Goal: Task Accomplishment & Management: Manage account settings

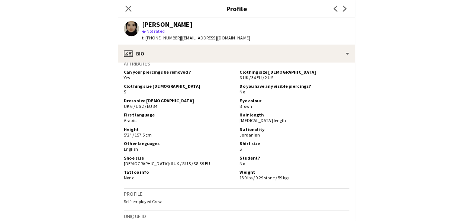
scroll to position [320, 0]
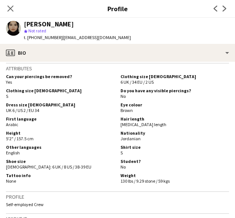
click at [63, 7] on h3 "Profile" at bounding box center [117, 9] width 235 height 10
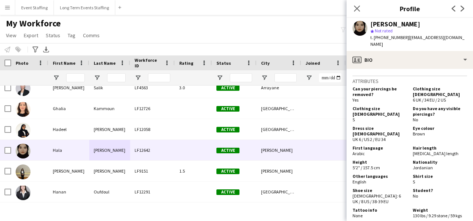
scroll to position [325, 0]
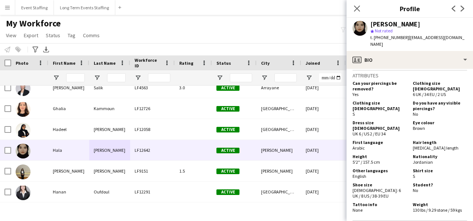
click at [166, 25] on div "My Workforce View Views Default view New view Update view Delete view Edit name…" at bounding box center [236, 30] width 473 height 25
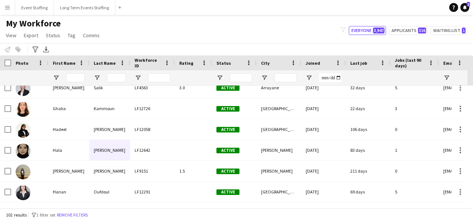
click at [9, 7] on app-icon "Menu" at bounding box center [7, 7] width 6 height 6
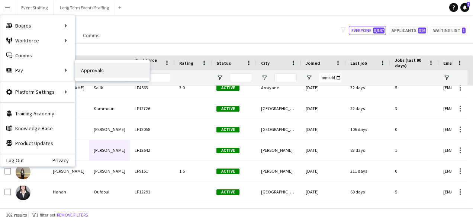
click at [102, 66] on link "Approvals" at bounding box center [112, 70] width 74 height 15
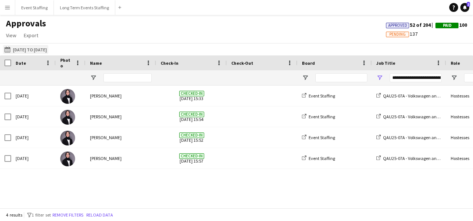
click at [42, 45] on button "18-07-2025 to 08-08-2025 18-07-2025 to 08-08-2025" at bounding box center [25, 49] width 45 height 9
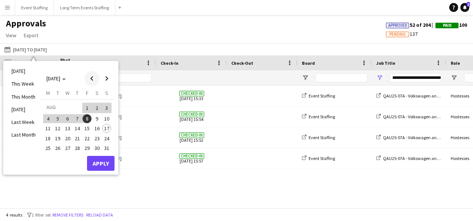
click at [92, 82] on span "Previous month" at bounding box center [91, 78] width 15 height 15
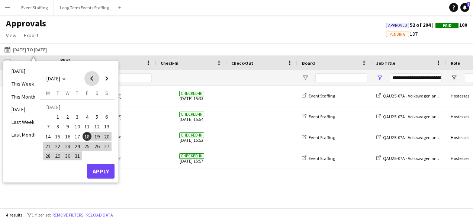
click at [92, 82] on span "Previous month" at bounding box center [91, 78] width 15 height 15
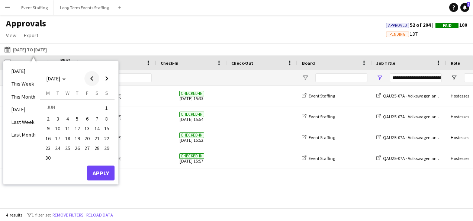
click at [92, 82] on span "Previous month" at bounding box center [91, 78] width 15 height 15
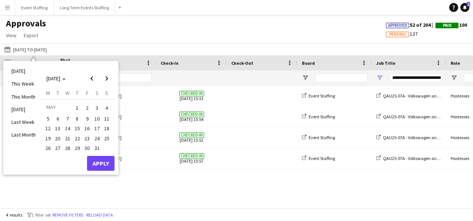
click at [77, 127] on span "15" at bounding box center [77, 128] width 9 height 9
click at [86, 127] on span "16" at bounding box center [87, 128] width 9 height 9
click at [106, 163] on button "Apply" at bounding box center [101, 163] width 28 height 15
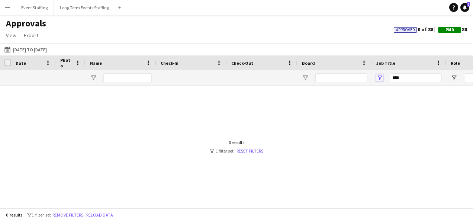
click at [379, 76] on span "Open Filter Menu" at bounding box center [380, 77] width 7 height 7
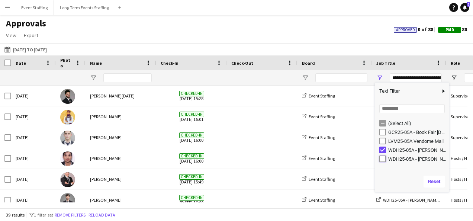
type input "**********"
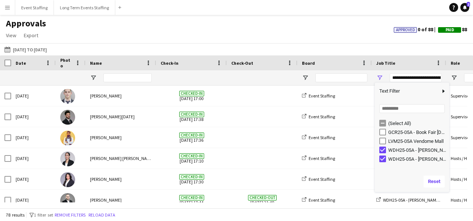
click at [240, 38] on div "Approvals View Customise view Customise filters Reset Filters Reset View Reset …" at bounding box center [236, 30] width 473 height 25
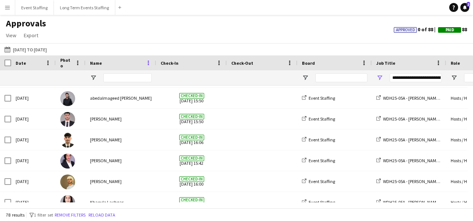
click at [148, 63] on span at bounding box center [148, 63] width 7 height 7
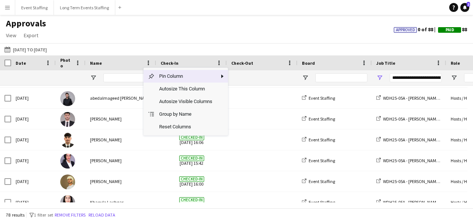
click at [93, 61] on span "Name" at bounding box center [96, 63] width 12 height 6
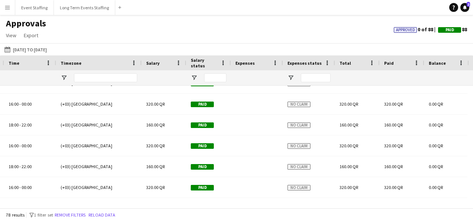
click at [12, 7] on button "Menu" at bounding box center [7, 7] width 15 height 15
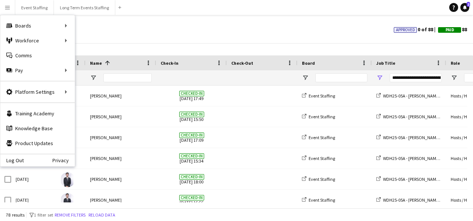
click at [202, 39] on div "Approvals View Customise view Customise filters Reset Filters Reset View Reset …" at bounding box center [236, 30] width 473 height 25
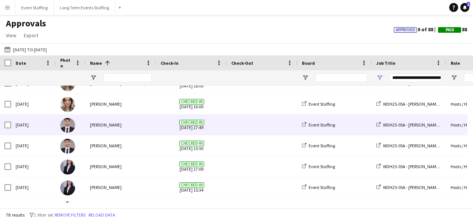
click at [118, 124] on div "Yousef Ali" at bounding box center [121, 125] width 71 height 20
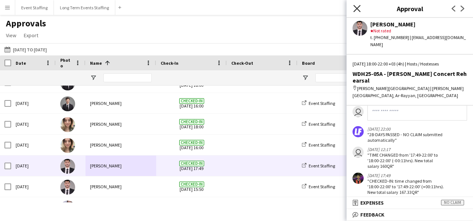
click at [354, 8] on icon "Close pop-in" at bounding box center [357, 8] width 7 height 7
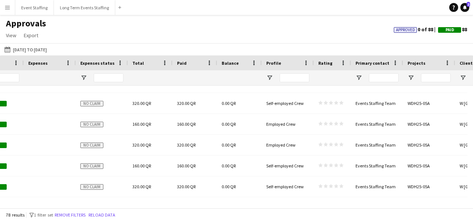
click at [4, 9] on button "Menu" at bounding box center [7, 7] width 15 height 15
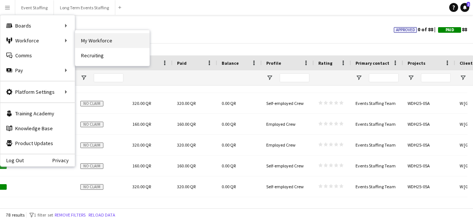
click at [87, 40] on link "My Workforce" at bounding box center [112, 40] width 74 height 15
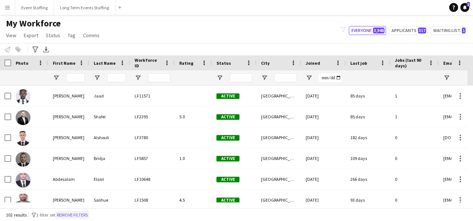
click at [80, 212] on button "Remove filters" at bounding box center [72, 215] width 34 height 8
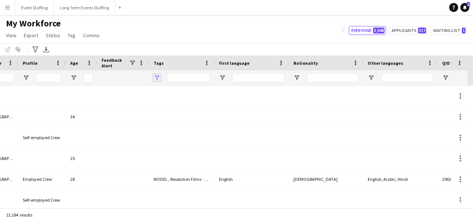
click at [157, 76] on span "Open Filter Menu" at bounding box center [157, 77] width 7 height 7
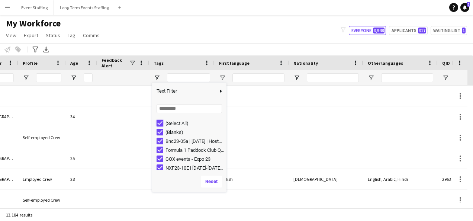
type input "***"
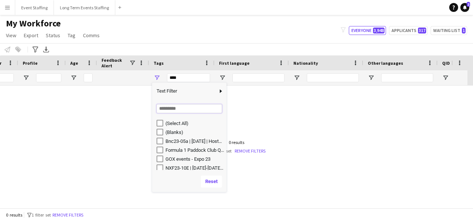
click at [174, 111] on input "Search filter values" at bounding box center [190, 108] width 66 height 9
type input "****"
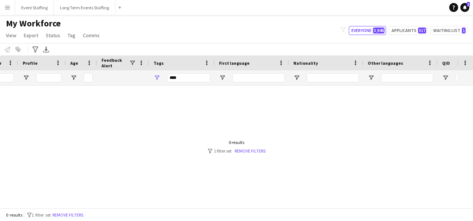
click at [167, 27] on div "My Workforce View Views Default view New view Update view Delete view Edit name…" at bounding box center [236, 30] width 473 height 25
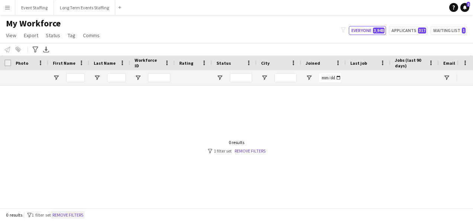
click at [69, 217] on button "Remove filters" at bounding box center [68, 215] width 34 height 8
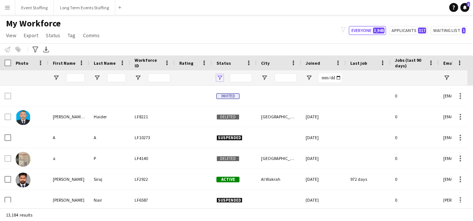
click at [221, 77] on span "Open Filter Menu" at bounding box center [220, 77] width 7 height 7
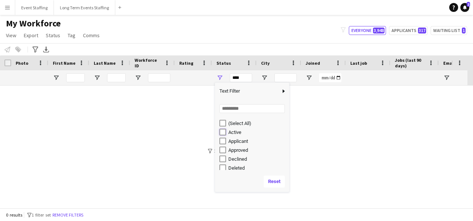
type input "**********"
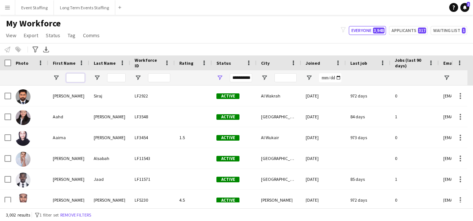
click at [79, 78] on input "First Name Filter Input" at bounding box center [75, 77] width 19 height 9
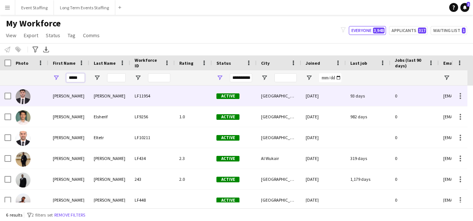
type input "*****"
click at [81, 89] on div "Yousef" at bounding box center [68, 96] width 41 height 20
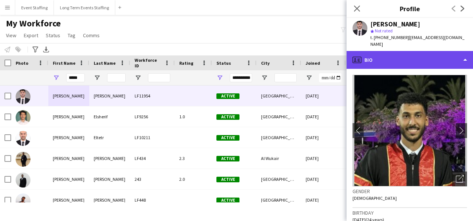
click at [418, 51] on div "profile Bio" at bounding box center [410, 60] width 127 height 18
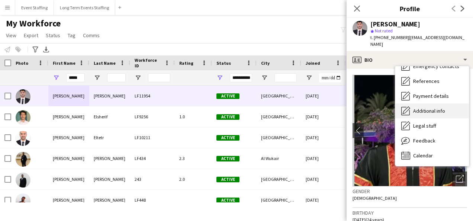
click at [436, 108] on span "Additional info" at bounding box center [430, 111] width 32 height 7
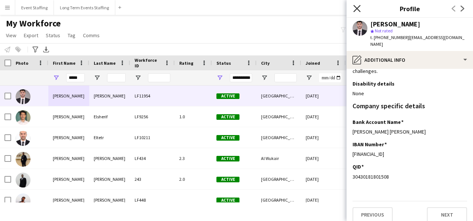
click at [354, 8] on icon "Close pop-in" at bounding box center [357, 8] width 7 height 7
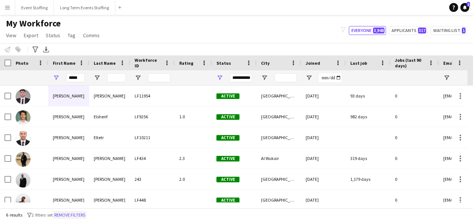
click at [84, 215] on button "Remove filters" at bounding box center [70, 215] width 34 height 8
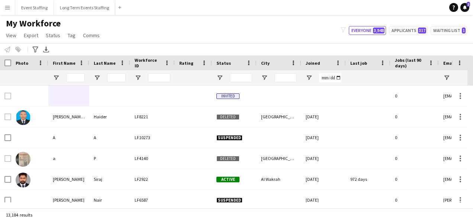
scroll to position [0, 395]
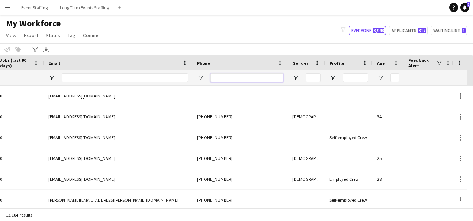
click at [221, 77] on input "Phone Filter Input" at bounding box center [247, 77] width 73 height 9
paste input "**********"
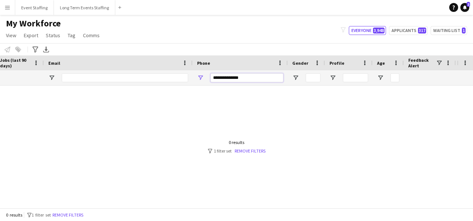
drag, startPoint x: 223, startPoint y: 77, endPoint x: 161, endPoint y: 74, distance: 62.3
click at [161, 74] on div "**********" at bounding box center [212, 77] width 1215 height 15
click at [223, 78] on input "*********" at bounding box center [247, 77] width 73 height 9
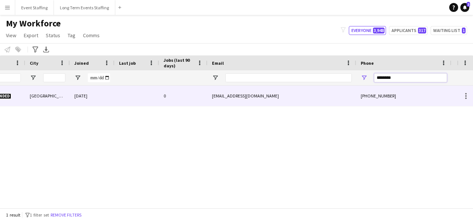
scroll to position [0, 121]
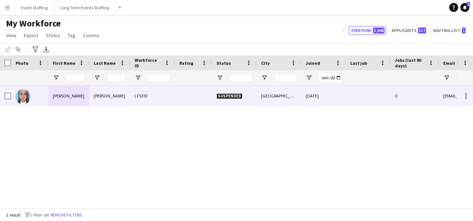
type input "********"
click at [176, 95] on div at bounding box center [193, 96] width 37 height 20
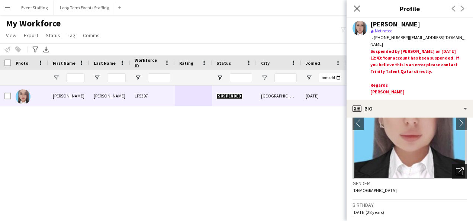
click at [456, 172] on icon "Open photos pop-in" at bounding box center [460, 172] width 8 height 8
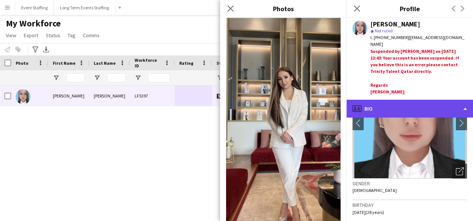
click at [383, 108] on div "profile Bio" at bounding box center [410, 109] width 127 height 18
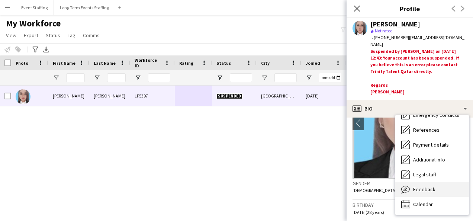
click at [424, 187] on span "Feedback" at bounding box center [425, 189] width 22 height 7
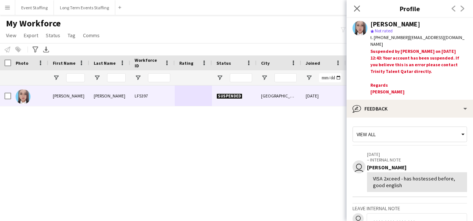
click at [379, 21] on div "Adelina Sattarova" at bounding box center [396, 24] width 50 height 7
click at [101, 208] on main "My Workforce View Views Default view New view Update view Delete view Edit name…" at bounding box center [236, 113] width 473 height 196
click at [357, 10] on icon "Close pop-in" at bounding box center [357, 8] width 7 height 7
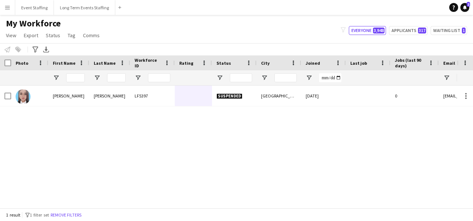
click at [70, 221] on div "1 result filter-1 1 filter set Remove filters" at bounding box center [236, 214] width 473 height 13
click at [68, 216] on button "Remove filters" at bounding box center [66, 215] width 34 height 8
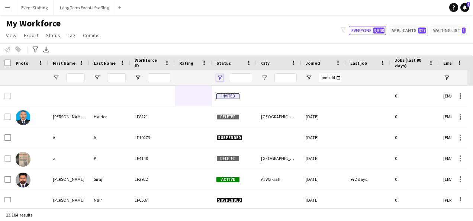
click at [221, 76] on span "Open Filter Menu" at bounding box center [220, 77] width 7 height 7
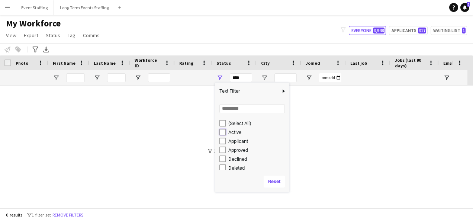
type input "**********"
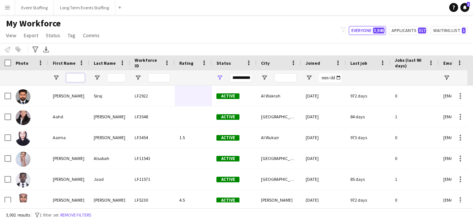
click at [77, 73] on input "First Name Filter Input" at bounding box center [75, 77] width 19 height 9
type input "*"
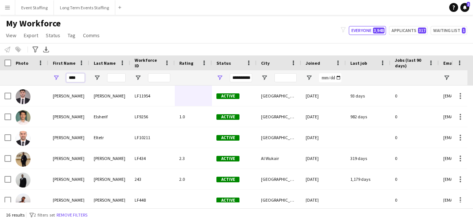
type input "****"
click at [197, 16] on main "My Workforce View Views Default view New view Update view Delete view Edit name…" at bounding box center [236, 113] width 473 height 196
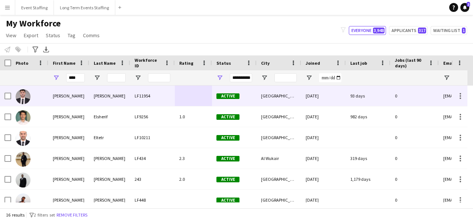
click at [111, 92] on div "[PERSON_NAME]" at bounding box center [109, 96] width 41 height 20
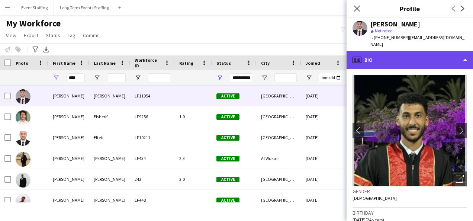
click at [400, 54] on div "profile Bio" at bounding box center [410, 60] width 127 height 18
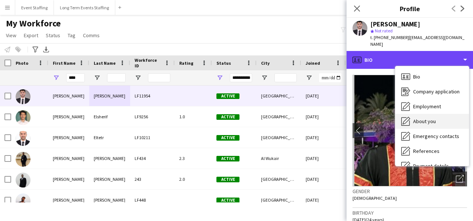
scroll to position [70, 0]
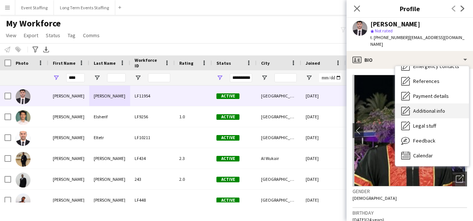
click at [428, 108] on span "Additional info" at bounding box center [430, 111] width 32 height 7
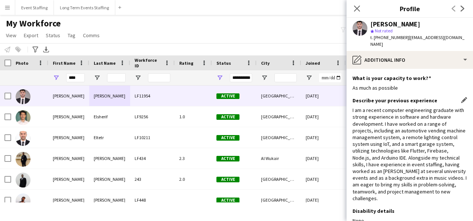
scroll to position [127, 0]
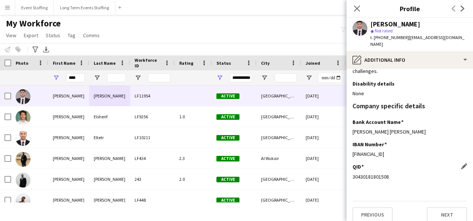
click at [372, 173] on div "30430181801508" at bounding box center [410, 176] width 115 height 7
copy div "30430181801508"
click at [388, 23] on div "Yousef Ali" at bounding box center [396, 24] width 50 height 7
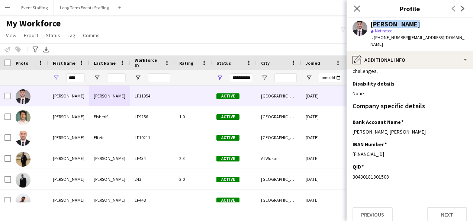
click at [388, 23] on div "Yousef Ali" at bounding box center [396, 24] width 50 height 7
copy div "Yousef Ali"
click at [186, 44] on div "Notify workforce Add to tag Select at least one crew to tag him or her. Advance…" at bounding box center [236, 49] width 473 height 12
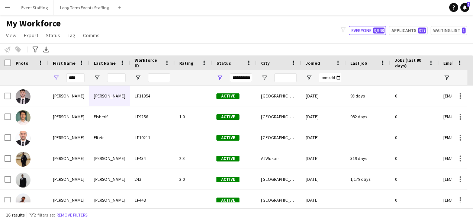
click at [8, 10] on button "Menu" at bounding box center [7, 7] width 15 height 15
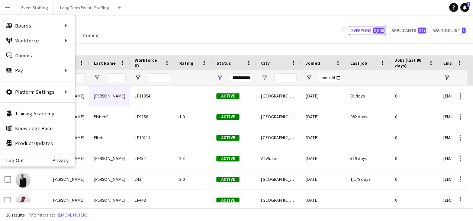
click at [185, 36] on div "My Workforce View Views Default view New view Update view Delete view Edit name…" at bounding box center [236, 30] width 473 height 25
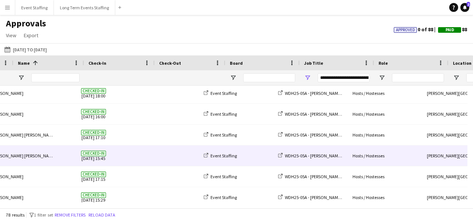
scroll to position [0, 98]
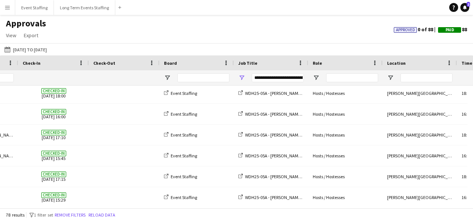
click at [269, 77] on div "**********" at bounding box center [278, 77] width 52 height 9
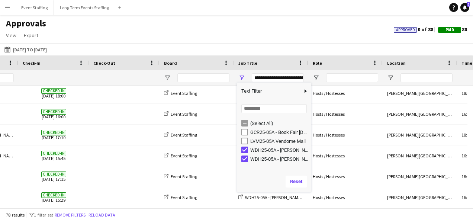
click at [275, 77] on div "**********" at bounding box center [278, 77] width 52 height 9
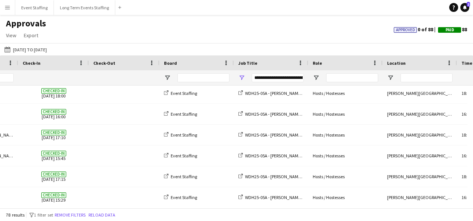
click at [270, 77] on div "**********" at bounding box center [278, 77] width 52 height 9
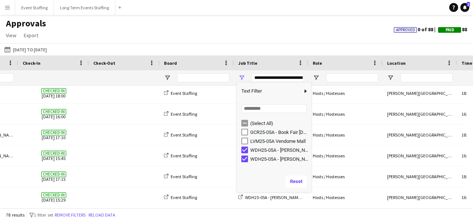
click at [256, 149] on div "WDH25-05A - Travis Scott Concert" at bounding box center [280, 150] width 59 height 6
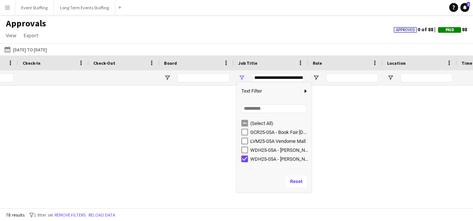
click at [256, 149] on div "WDH25-05A - Travis Scott Concert" at bounding box center [280, 150] width 59 height 6
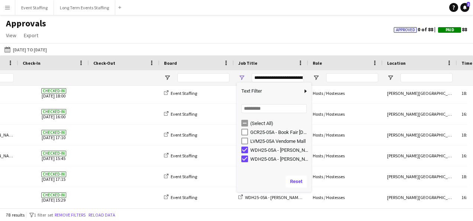
click at [256, 149] on div "WDH25-05A - Travis Scott Concert" at bounding box center [280, 150] width 59 height 6
click at [251, 150] on div "WDH25-05A - Travis Scott Concert" at bounding box center [280, 150] width 59 height 6
drag, startPoint x: 252, startPoint y: 150, endPoint x: 268, endPoint y: 151, distance: 16.4
click at [268, 151] on div "WDH25-05A - Travis Scott Concert" at bounding box center [280, 150] width 59 height 6
click at [256, 149] on div "WDH25-05A - Travis Scott Concert" at bounding box center [280, 150] width 59 height 6
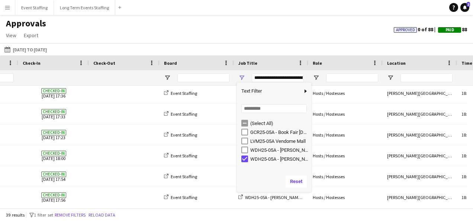
type input "**********"
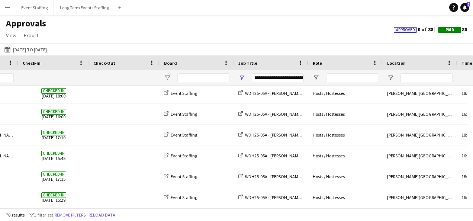
click at [206, 32] on div "Approvals View Customise view Customise filters Reset Filters Reset View Reset …" at bounding box center [236, 30] width 473 height 25
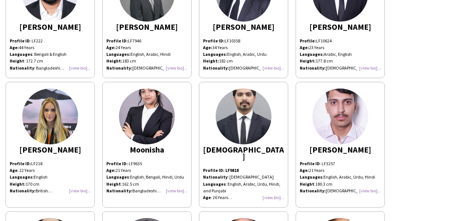
scroll to position [2061, 0]
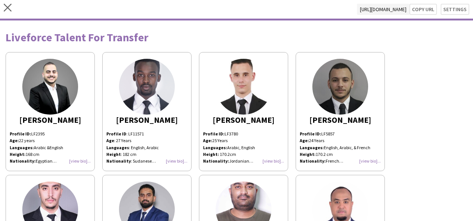
click at [76, 36] on div "Liveforce Talent For Transfer" at bounding box center [237, 37] width 462 height 11
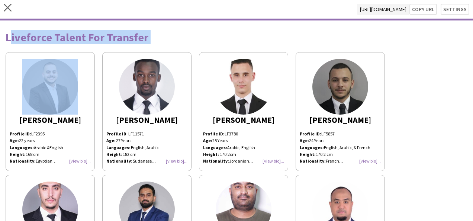
click at [76, 36] on div "Liveforce Talent For Transfer" at bounding box center [237, 37] width 462 height 11
copy div "Liveforce Talent For Transfer"
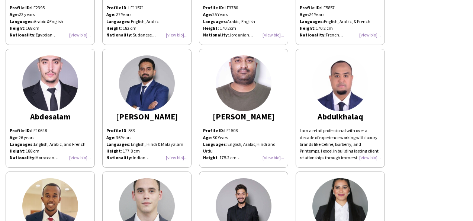
scroll to position [139, 0]
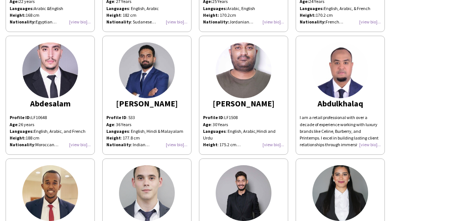
click at [348, 103] on div "Abdulkhalaq" at bounding box center [340, 103] width 81 height 7
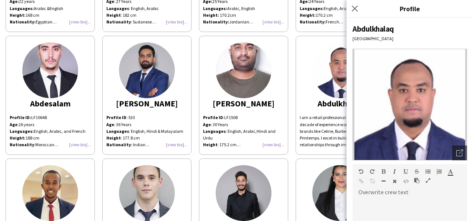
click at [370, 31] on div "Abdulkhalaq" at bounding box center [410, 29] width 115 height 10
copy div "Abdulkhalaq"
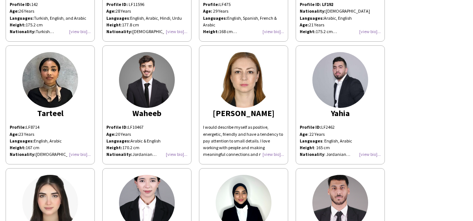
scroll to position [2840, 0]
click at [261, 110] on div "Widad" at bounding box center [243, 113] width 81 height 7
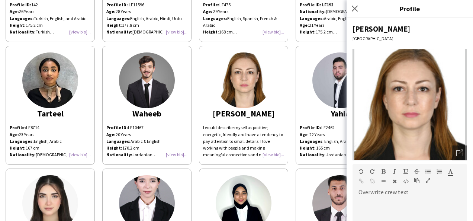
click at [363, 29] on div "Widad" at bounding box center [410, 29] width 115 height 10
copy div "Widad"
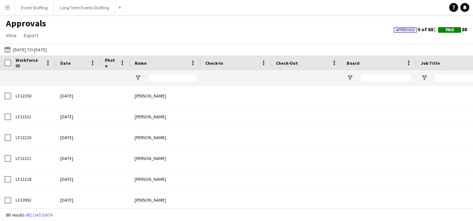
type input "**********"
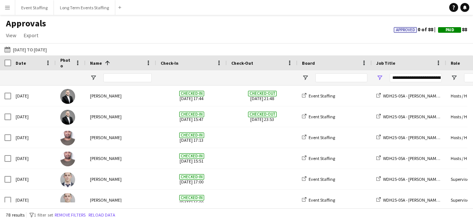
click at [4, 3] on button "Menu" at bounding box center [7, 7] width 15 height 15
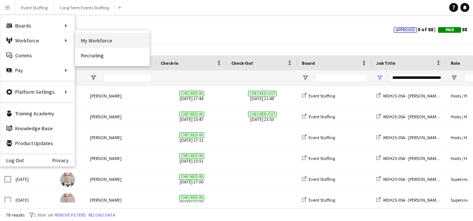
click at [81, 39] on link "My Workforce" at bounding box center [112, 40] width 74 height 15
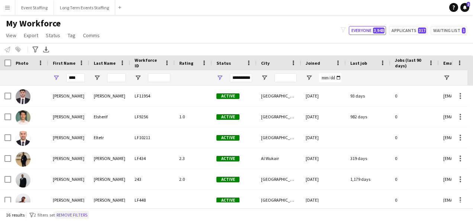
click at [82, 219] on button "Remove filters" at bounding box center [72, 215] width 34 height 8
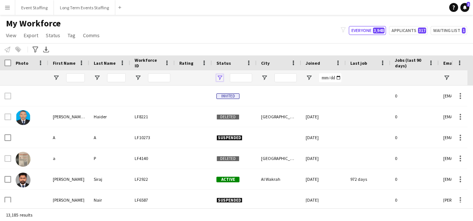
click at [221, 76] on span "Open Filter Menu" at bounding box center [220, 77] width 7 height 7
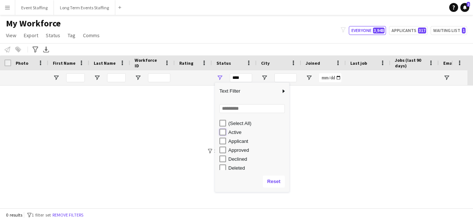
type input "**********"
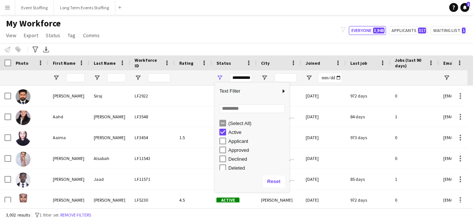
click at [231, 42] on div "My Workforce View Views Default view New view Update view Delete view Edit name…" at bounding box center [236, 30] width 473 height 25
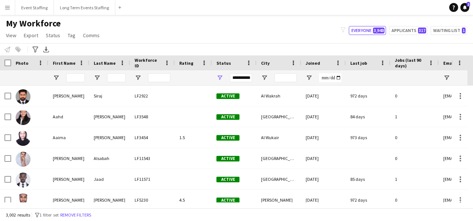
click at [92, 216] on button "Remove filters" at bounding box center [76, 215] width 34 height 8
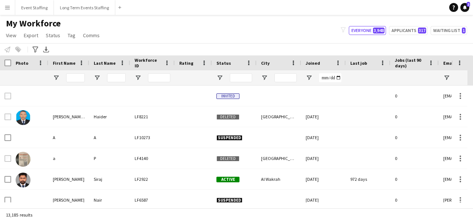
scroll to position [0, 395]
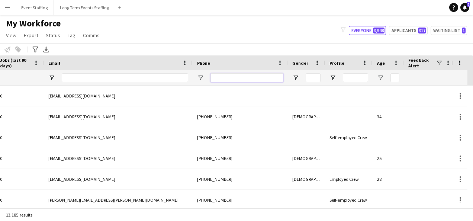
click at [250, 77] on input "Phone Filter Input" at bounding box center [247, 77] width 73 height 9
paste input "**********"
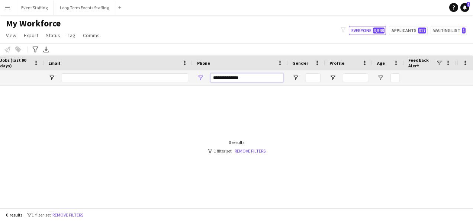
drag, startPoint x: 222, startPoint y: 77, endPoint x: 208, endPoint y: 77, distance: 13.8
click at [208, 77] on div "**********" at bounding box center [240, 77] width 95 height 15
click at [223, 76] on input "*********" at bounding box center [247, 77] width 73 height 9
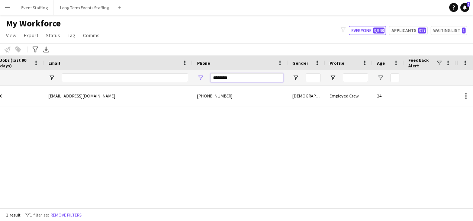
type input "********"
click at [44, 203] on div at bounding box center [228, 206] width 457 height 6
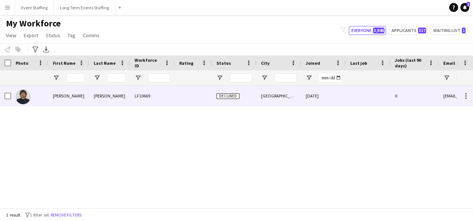
click at [134, 104] on div "LF10669" at bounding box center [152, 96] width 45 height 20
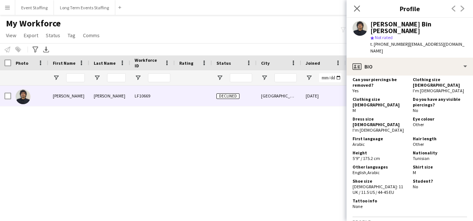
scroll to position [323, 0]
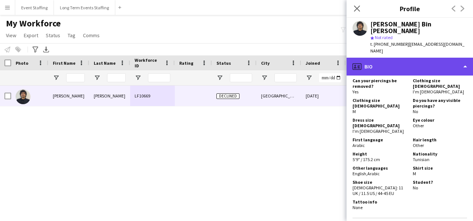
click at [395, 58] on div "profile Bio" at bounding box center [410, 67] width 127 height 18
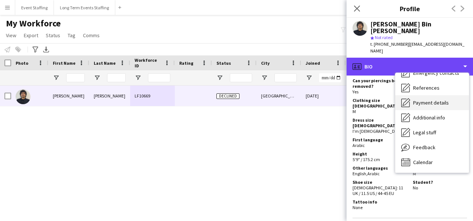
scroll to position [0, 0]
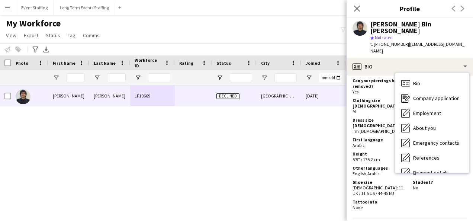
click at [401, 199] on div "Tattoo info None" at bounding box center [381, 204] width 57 height 11
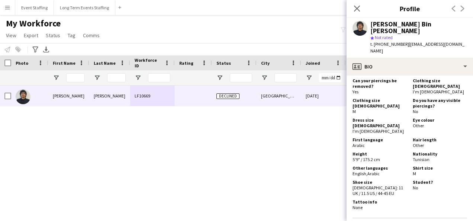
click at [383, 22] on div "Mohamed Bin Maher" at bounding box center [419, 27] width 97 height 13
copy div "[PERSON_NAME]"
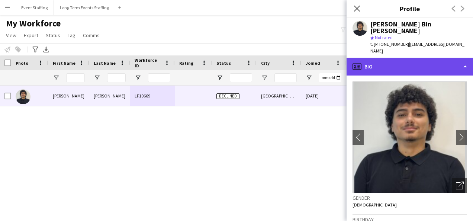
click at [389, 58] on div "profile Bio" at bounding box center [410, 67] width 127 height 18
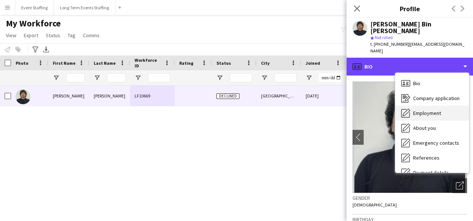
scroll to position [70, 0]
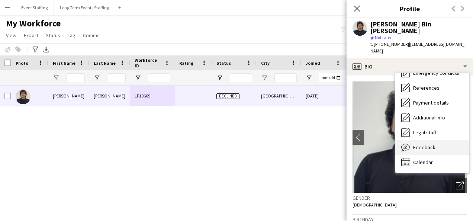
click at [427, 140] on div "Feedback Feedback" at bounding box center [433, 147] width 74 height 15
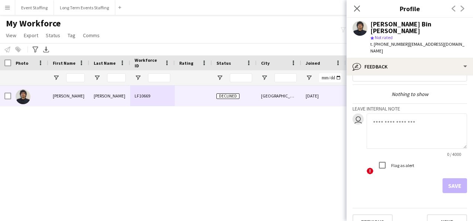
scroll to position [0, 0]
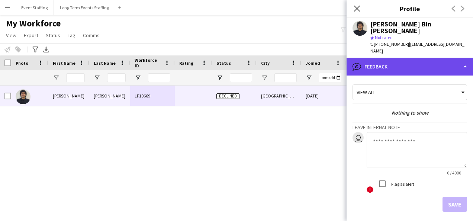
click at [391, 59] on div "bubble-pencil Feedback" at bounding box center [410, 67] width 127 height 18
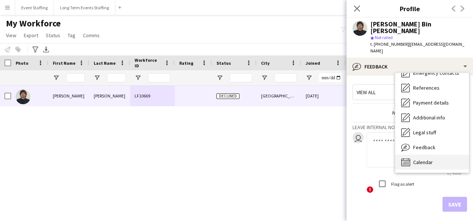
click at [415, 155] on div "Calendar Calendar" at bounding box center [433, 162] width 74 height 15
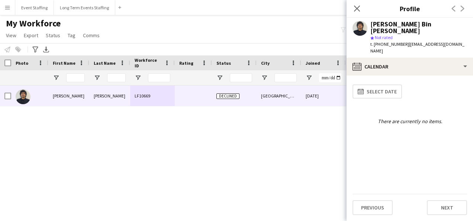
click at [351, 9] on div "Close pop-in" at bounding box center [357, 8] width 21 height 17
click at [357, 9] on icon at bounding box center [357, 8] width 7 height 7
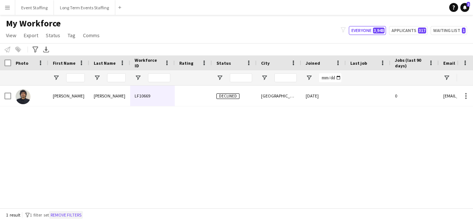
click at [83, 216] on button "Remove filters" at bounding box center [66, 215] width 34 height 8
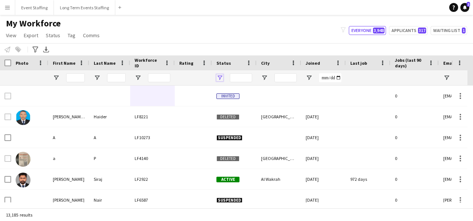
click at [219, 75] on span "Open Filter Menu" at bounding box center [220, 77] width 7 height 7
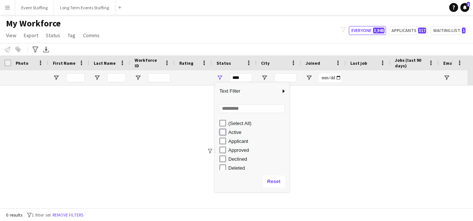
type input "**********"
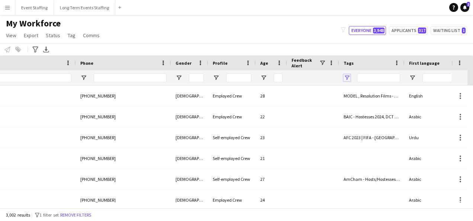
click at [348, 76] on span "Open Filter Menu" at bounding box center [347, 77] width 7 height 7
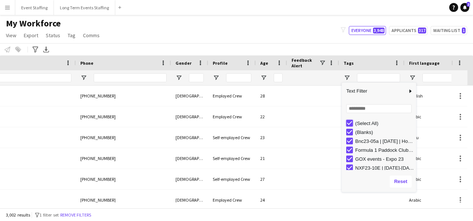
type input "***"
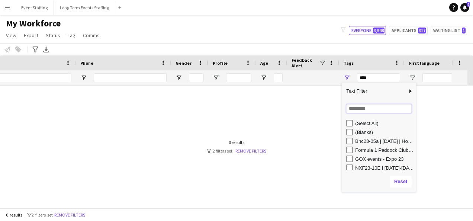
click at [368, 106] on input "Search filter values" at bounding box center [380, 108] width 66 height 9
type input "****"
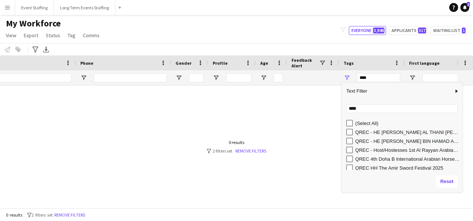
drag, startPoint x: 416, startPoint y: 112, endPoint x: 465, endPoint y: 111, distance: 48.8
click at [465, 111] on div "Drag here to set row groups Photo Title Full Name First Name Last Name Workforc…" at bounding box center [236, 131] width 473 height 153
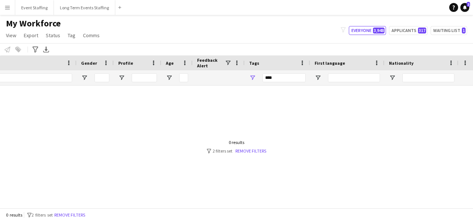
scroll to position [0, 607]
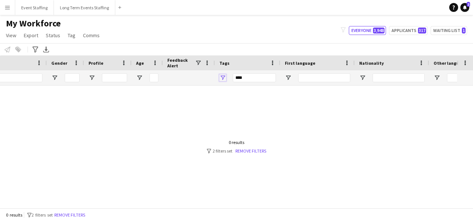
click at [226, 77] on span "Open Filter Menu" at bounding box center [223, 77] width 7 height 7
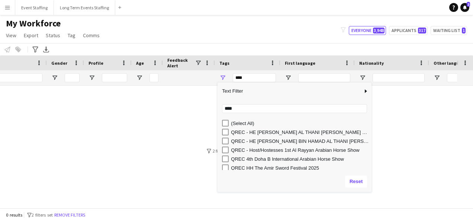
drag, startPoint x: 340, startPoint y: 112, endPoint x: 372, endPoint y: 112, distance: 32.0
click at [372, 112] on div "Column Filter" at bounding box center [371, 137] width 2 height 106
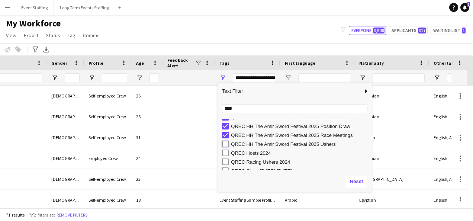
type input "**********"
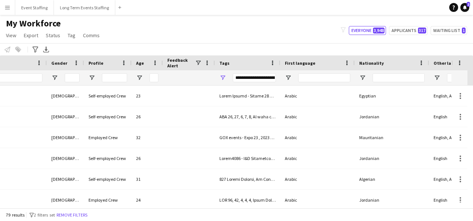
click at [238, 39] on div "My Workforce View Views Default view New view Update view Delete view Edit name…" at bounding box center [236, 30] width 473 height 25
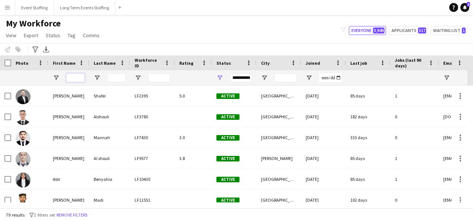
click at [80, 74] on input "First Name Filter Input" at bounding box center [75, 77] width 19 height 9
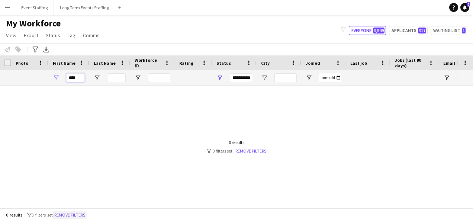
type input "****"
drag, startPoint x: 84, startPoint y: 211, endPoint x: 77, endPoint y: 107, distance: 104.9
click at [84, 211] on button "Remove filters" at bounding box center [70, 215] width 34 height 8
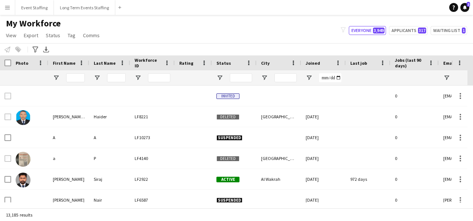
click at [273, 51] on div "Notify workforce Add to tag Select at least one crew to tag him or her. Advance…" at bounding box center [236, 49] width 473 height 12
click at [79, 76] on input "First Name Filter Input" at bounding box center [75, 77] width 19 height 9
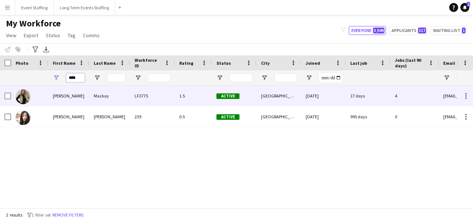
type input "****"
click at [197, 98] on div "1.5" at bounding box center [193, 96] width 37 height 20
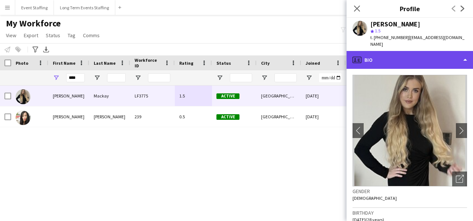
click at [390, 57] on div "profile Bio" at bounding box center [410, 60] width 127 height 18
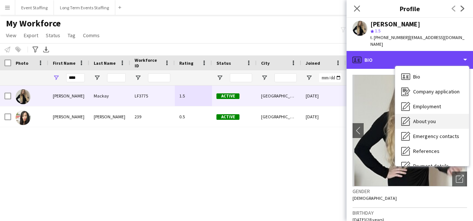
scroll to position [70, 0]
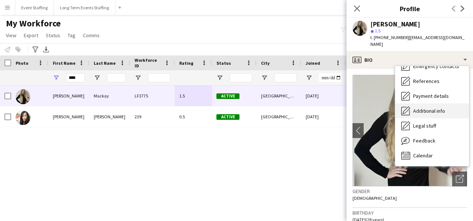
click at [426, 109] on span "Additional info" at bounding box center [430, 111] width 32 height 7
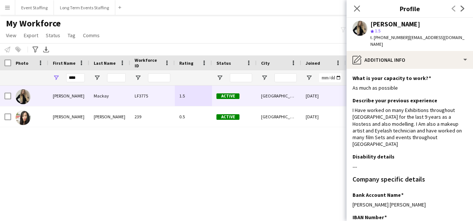
scroll to position [73, 0]
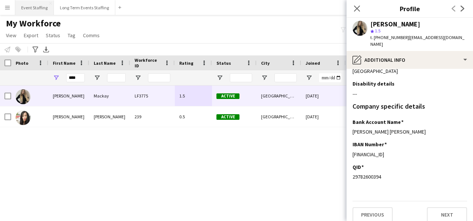
click at [35, 10] on button "Event Staffing Close" at bounding box center [34, 7] width 39 height 15
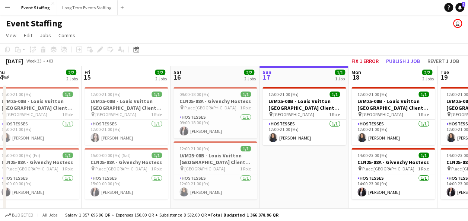
scroll to position [0, 173]
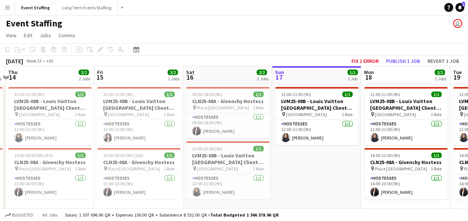
drag, startPoint x: 83, startPoint y: 150, endPoint x: 267, endPoint y: 164, distance: 183.7
click at [267, 164] on app-calendar-viewport "Tue 12 2/2 2 Jobs Wed 13 2/2 2 Jobs Thu 14 2/2 2 Jobs Fri 15 2/2 2 Jobs Sat 16 …" at bounding box center [234, 192] width 468 height 252
click at [125, 105] on h3 "LVM25-08B - Louis Vuitton [GEOGRAPHIC_DATA] Client Advisor" at bounding box center [138, 104] width 83 height 13
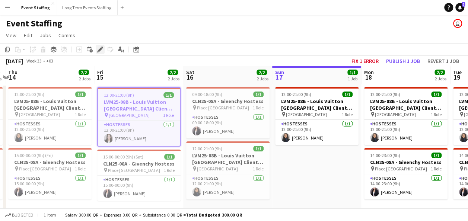
click at [100, 54] on div "Edit" at bounding box center [100, 49] width 9 height 9
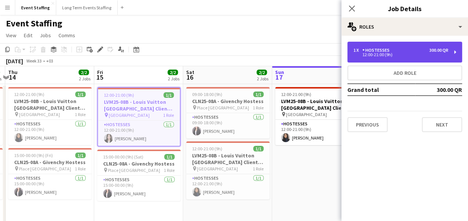
click at [403, 50] on div "1 x Hostesses 300.00 QR" at bounding box center [400, 50] width 95 height 5
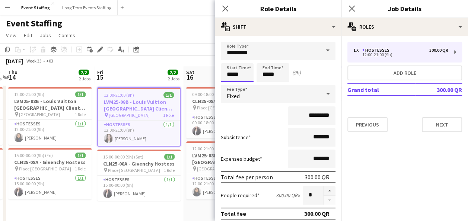
click at [232, 73] on body "Menu Boards Boards Boards All jobs Status Workforce Workforce My Workforce Recr…" at bounding box center [234, 165] width 468 height 331
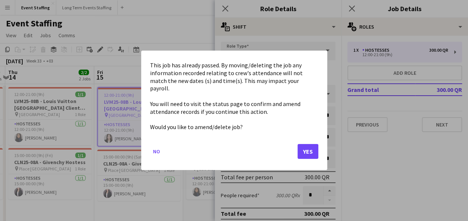
click at [306, 140] on mat-dialog-actions "No Yes" at bounding box center [234, 155] width 168 height 32
click at [302, 149] on button "Yes" at bounding box center [307, 151] width 21 height 15
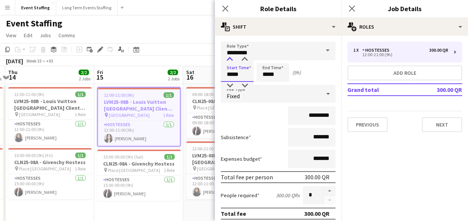
type input "*****"
click at [233, 60] on div at bounding box center [229, 59] width 15 height 7
click at [268, 74] on input "*****" at bounding box center [272, 72] width 33 height 19
type input "*****"
click at [265, 60] on div at bounding box center [265, 59] width 15 height 7
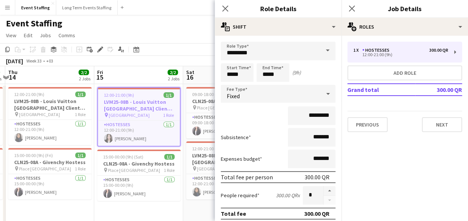
click at [309, 74] on div "Start Time ***** End Time ***** (9h)" at bounding box center [278, 72] width 115 height 19
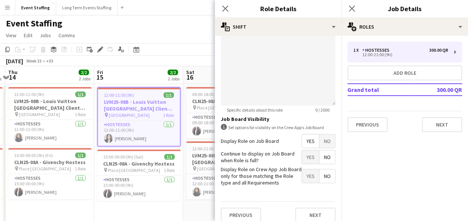
scroll to position [246, 0]
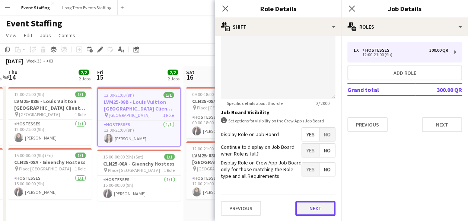
click at [322, 206] on button "Next" at bounding box center [315, 208] width 40 height 15
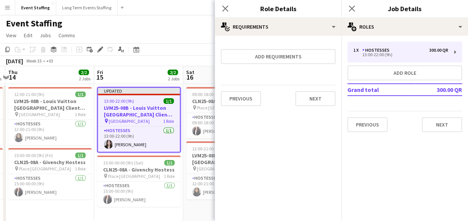
scroll to position [0, 0]
click at [431, 122] on button "Next" at bounding box center [442, 124] width 40 height 15
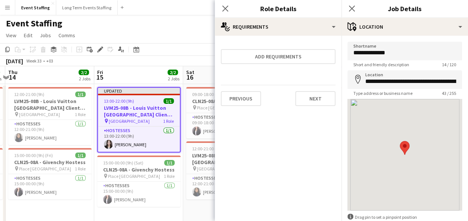
click at [168, 36] on app-page-menu "View Day view expanded Day view collapsed Month view Date picker Jump to [DATE]…" at bounding box center [234, 36] width 468 height 14
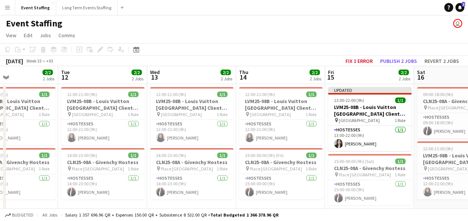
drag, startPoint x: 138, startPoint y: 115, endPoint x: 358, endPoint y: 134, distance: 221.2
click at [358, 134] on app-calendar-viewport "Sat 9 Sun 10 1/1 1 Job Mon 11 2/2 2 Jobs Tue 12 2/2 2 Jobs Wed 13 2/2 2 Jobs Th…" at bounding box center [234, 192] width 468 height 252
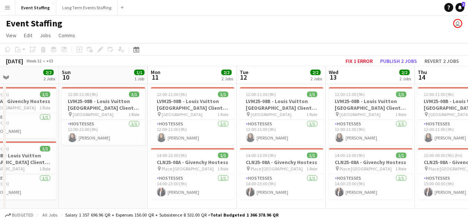
drag, startPoint x: 122, startPoint y: 123, endPoint x: 306, endPoint y: 133, distance: 184.2
click at [306, 133] on app-calendar-viewport "Thu 7 Fri 8 3/3 3 Jobs Sat 9 2/2 2 Jobs Sun 10 1/1 1 Job Mon 11 2/2 2 Jobs Tue …" at bounding box center [234, 192] width 468 height 252
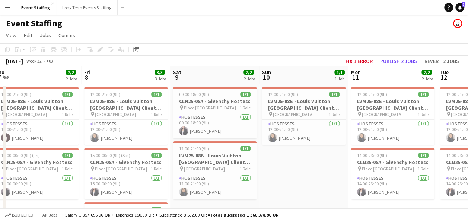
drag, startPoint x: 130, startPoint y: 116, endPoint x: 325, endPoint y: 132, distance: 195.7
click at [325, 132] on app-calendar-viewport "Tue 5 2/2 2 Jobs Wed 6 2/2 2 Jobs Thu 7 2/2 2 Jobs Fri 8 3/3 3 Jobs Sat 9 2/2 2…" at bounding box center [234, 192] width 468 height 252
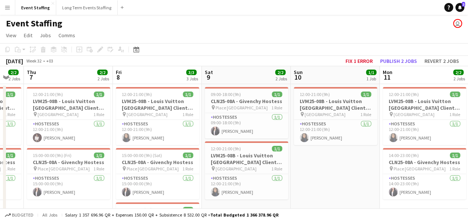
drag, startPoint x: 174, startPoint y: 127, endPoint x: 206, endPoint y: 127, distance: 32.0
click at [206, 127] on app-calendar-viewport "Tue 5 2/2 2 Jobs Wed 6 2/2 2 Jobs Thu 7 2/2 2 Jobs Fri 8 3/3 3 Jobs Sat 9 2/2 2…" at bounding box center [234, 192] width 468 height 252
click at [156, 103] on h3 "LVM25-08B - Louis Vuitton [GEOGRAPHIC_DATA] Client Advisor" at bounding box center [157, 104] width 83 height 13
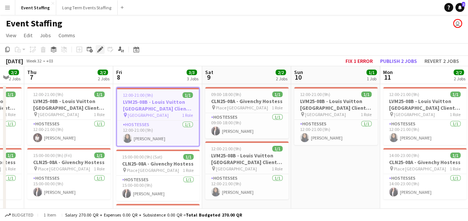
click at [100, 50] on icon at bounding box center [100, 50] width 4 height 4
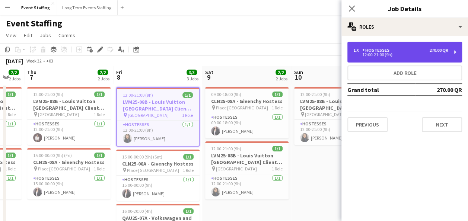
click at [375, 53] on div "12:00-21:00 (9h)" at bounding box center [400, 55] width 95 height 4
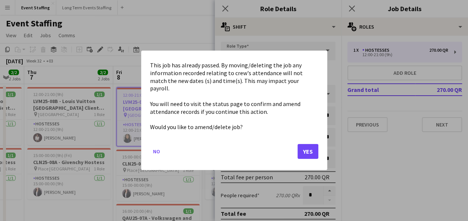
click at [229, 76] on body "Menu Boards Boards Boards All jobs Status Workforce Workforce My Workforce Recr…" at bounding box center [234, 165] width 468 height 331
click at [309, 146] on button "Yes" at bounding box center [307, 151] width 21 height 15
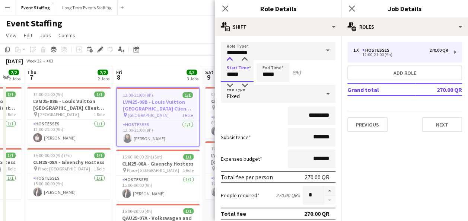
type input "*****"
click at [230, 57] on div at bounding box center [229, 59] width 15 height 7
click at [262, 73] on input "*****" at bounding box center [272, 72] width 33 height 19
type input "*****"
click at [265, 60] on div at bounding box center [265, 59] width 15 height 7
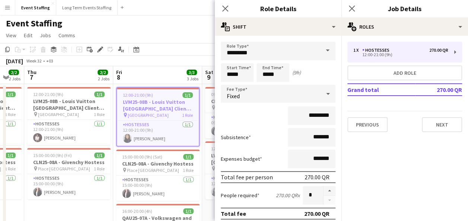
click at [258, 109] on div "*********" at bounding box center [278, 115] width 115 height 19
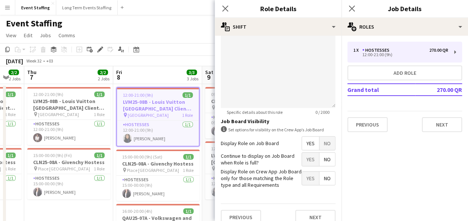
scroll to position [246, 0]
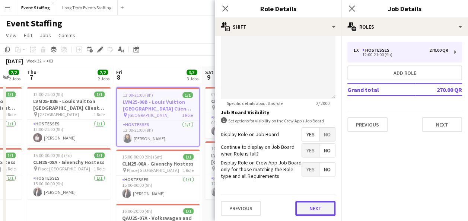
click at [302, 206] on button "Next" at bounding box center [315, 208] width 40 height 15
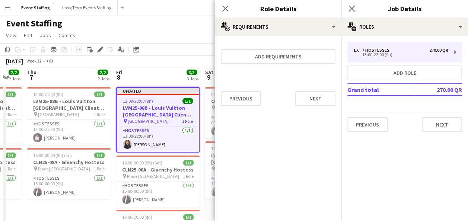
scroll to position [0, 0]
click at [437, 122] on button "Next" at bounding box center [442, 124] width 40 height 15
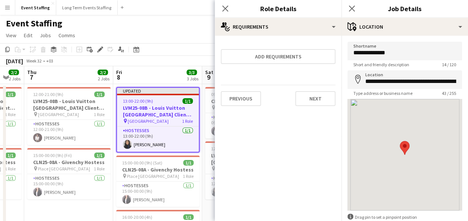
click at [184, 26] on div "Event Staffing user" at bounding box center [234, 22] width 468 height 14
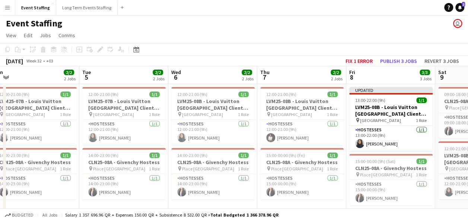
drag, startPoint x: 111, startPoint y: 102, endPoint x: 328, endPoint y: 131, distance: 219.6
click at [328, 131] on app-calendar-viewport "Sat 2 Sun 3 1/1 1 Job Mon 4 2/2 2 Jobs Tue 5 2/2 2 Jobs Wed 6 2/2 2 Jobs Thu 7 …" at bounding box center [234, 192] width 468 height 252
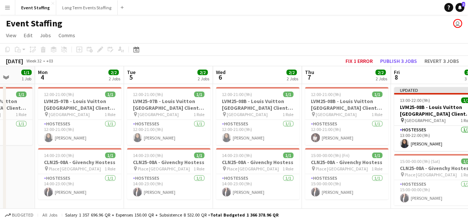
drag, startPoint x: 230, startPoint y: 127, endPoint x: 300, endPoint y: 136, distance: 70.9
click at [300, 136] on app-calendar-viewport "Fri 1 Sat 2 6/6 3 Jobs Sun 3 1/1 1 Job Mon 4 2/2 2 Jobs Tue 5 2/2 2 Jobs Wed 6 …" at bounding box center [234, 215] width 468 height 299
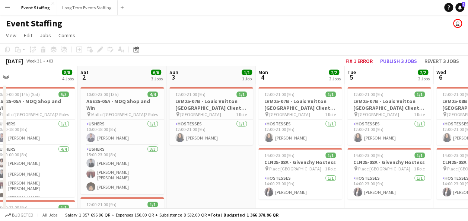
drag, startPoint x: 176, startPoint y: 124, endPoint x: 296, endPoint y: 134, distance: 121.1
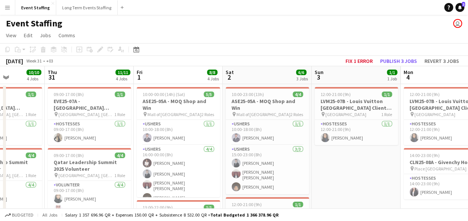
scroll to position [0, 222]
drag, startPoint x: 166, startPoint y: 130, endPoint x: 309, endPoint y: 150, distance: 143.9
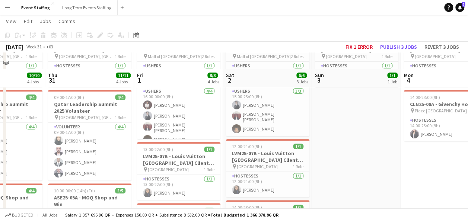
scroll to position [74, 0]
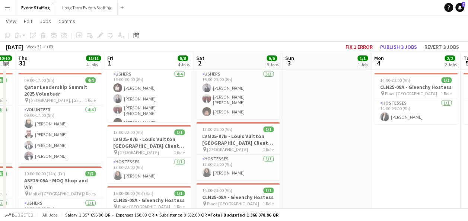
drag, startPoint x: 368, startPoint y: 169, endPoint x: 145, endPoint y: 154, distance: 223.1
click at [145, 154] on app-calendar-viewport "Mon 28 10/10 4 Jobs Tue 29 10/10 4 Jobs Wed 30 10/10 4 Jobs Thu 31 11/11 4 Jobs…" at bounding box center [234, 172] width 468 height 434
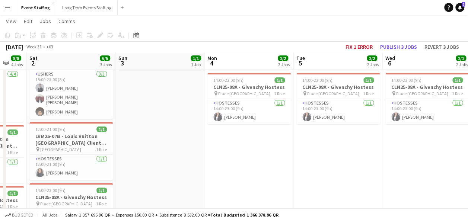
drag, startPoint x: 340, startPoint y: 146, endPoint x: 149, endPoint y: 140, distance: 191.4
click at [149, 140] on app-calendar-viewport "Wed 30 10/10 4 Jobs Thu 31 11/11 4 Jobs Fri 1 8/8 4 Jobs Sat 2 6/6 3 Jobs Sun 3…" at bounding box center [234, 172] width 468 height 434
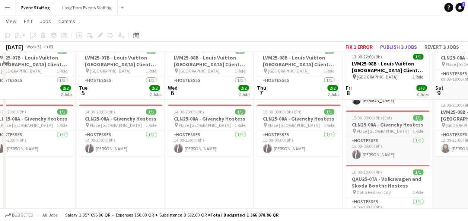
scroll to position [0, 0]
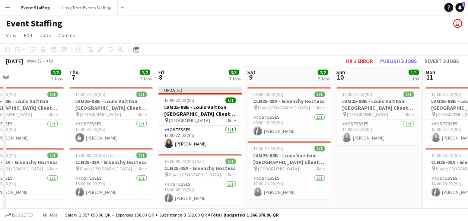
drag, startPoint x: 349, startPoint y: 169, endPoint x: 204, endPoint y: 144, distance: 147.7
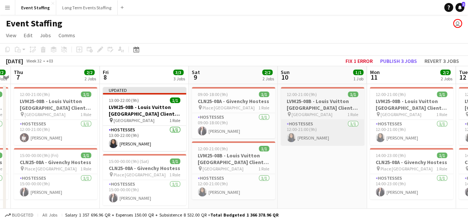
drag, startPoint x: 323, startPoint y: 141, endPoint x: 169, endPoint y: 138, distance: 154.2
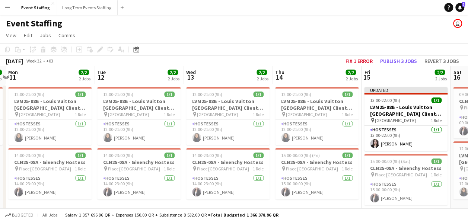
drag, startPoint x: 306, startPoint y: 143, endPoint x: 124, endPoint y: 149, distance: 182.5
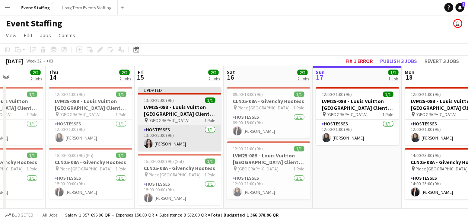
drag, startPoint x: 292, startPoint y: 143, endPoint x: 154, endPoint y: 138, distance: 137.8
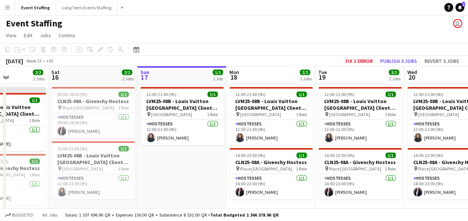
drag, startPoint x: 258, startPoint y: 149, endPoint x: 137, endPoint y: 144, distance: 121.1
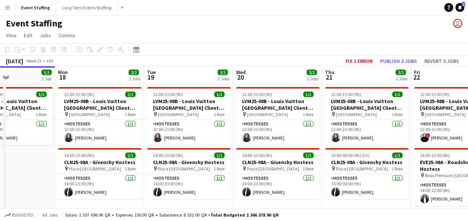
drag, startPoint x: 304, startPoint y: 159, endPoint x: 180, endPoint y: 147, distance: 124.9
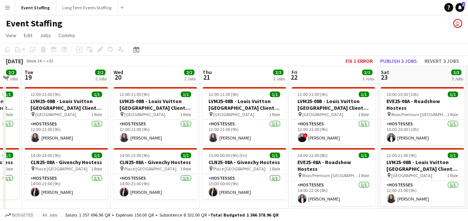
scroll to position [0, 348]
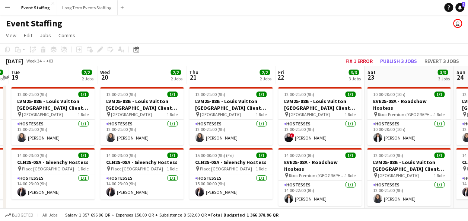
drag, startPoint x: 279, startPoint y: 150, endPoint x: 175, endPoint y: 142, distance: 103.8
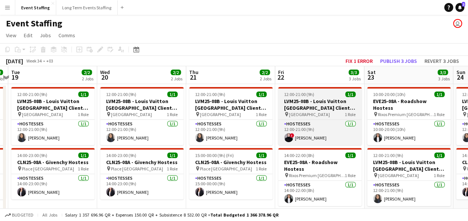
click at [316, 103] on h3 "LVM25-08B - Louis Vuitton [GEOGRAPHIC_DATA] Client Advisor" at bounding box center [319, 104] width 83 height 13
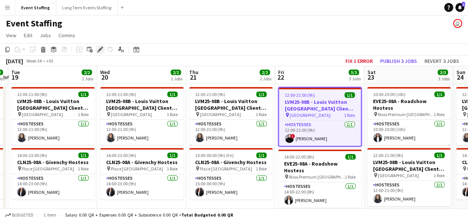
click at [99, 50] on icon at bounding box center [100, 50] width 4 height 4
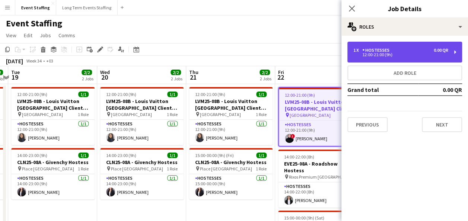
click at [411, 55] on div "12:00-21:00 (9h)" at bounding box center [400, 55] width 95 height 4
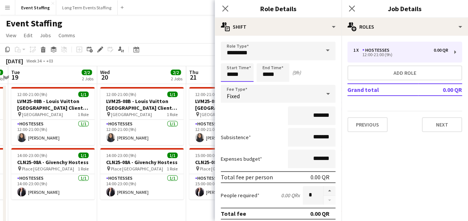
click at [226, 76] on input "*****" at bounding box center [237, 72] width 33 height 19
type input "*****"
click at [230, 60] on div at bounding box center [229, 59] width 15 height 7
click at [265, 77] on input "*****" at bounding box center [272, 72] width 33 height 19
type input "*****"
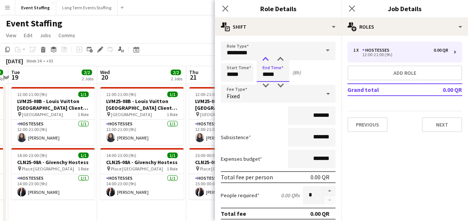
click at [267, 60] on div at bounding box center [265, 59] width 15 height 7
click at [264, 109] on div "*******" at bounding box center [278, 115] width 115 height 19
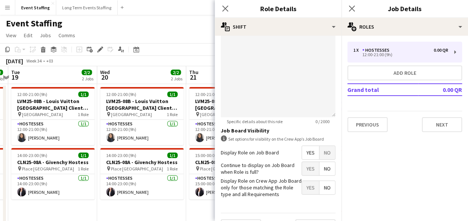
scroll to position [246, 0]
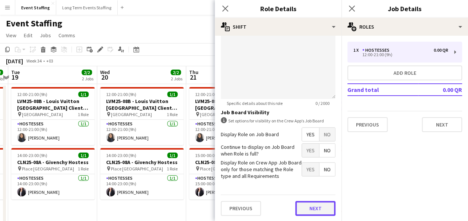
click at [301, 202] on button "Next" at bounding box center [315, 208] width 40 height 15
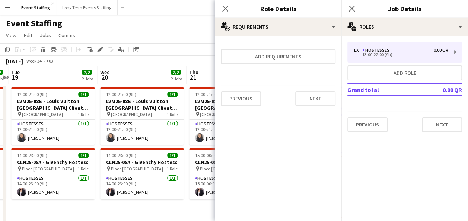
scroll to position [0, 0]
click at [450, 121] on button "Next" at bounding box center [442, 124] width 40 height 15
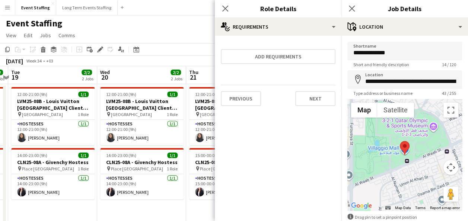
click at [190, 30] on app-page-menu "View Day view expanded Day view collapsed Month view Date picker Jump to [DATE]…" at bounding box center [234, 36] width 468 height 14
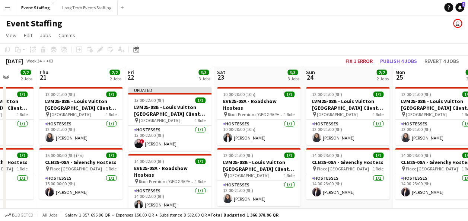
drag, startPoint x: 364, startPoint y: 120, endPoint x: 214, endPoint y: 113, distance: 150.2
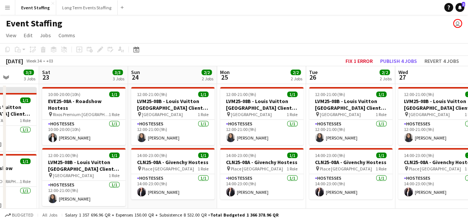
drag, startPoint x: 362, startPoint y: 125, endPoint x: 173, endPoint y: 117, distance: 189.7
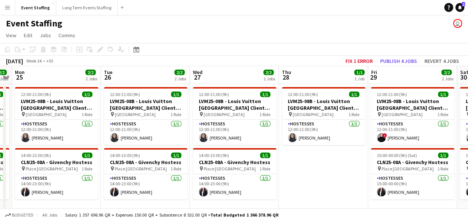
drag, startPoint x: 347, startPoint y: 121, endPoint x: 165, endPoint y: 108, distance: 181.7
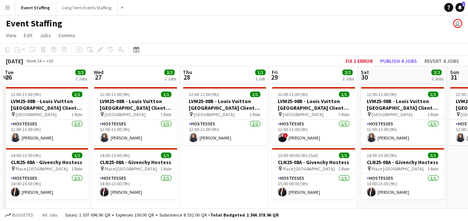
scroll to position [0, 323]
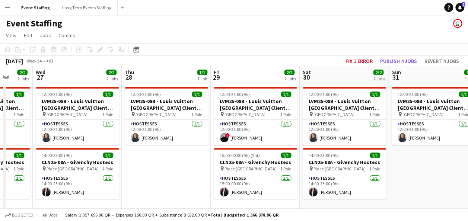
drag, startPoint x: 363, startPoint y: 123, endPoint x: 208, endPoint y: 112, distance: 154.9
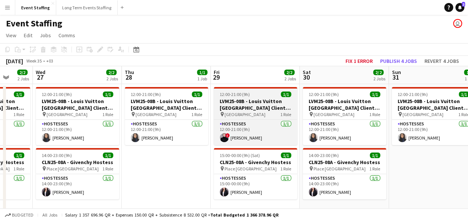
click at [255, 98] on h3 "LVM25-08B - Louis Vuitton [GEOGRAPHIC_DATA] Client Advisor" at bounding box center [255, 104] width 83 height 13
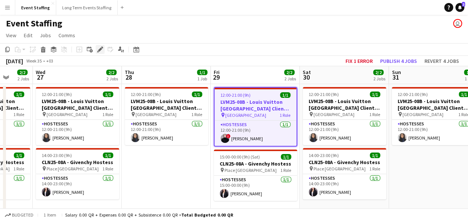
click at [101, 50] on icon at bounding box center [100, 50] width 4 height 4
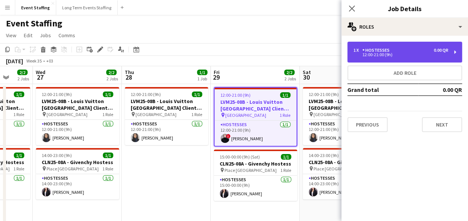
click at [374, 55] on div "12:00-21:00 (9h)" at bounding box center [400, 55] width 95 height 4
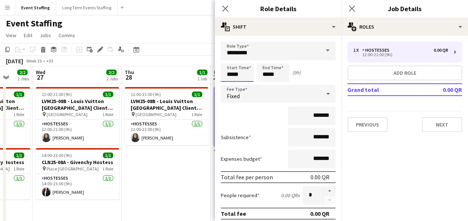
click at [229, 73] on input "*****" at bounding box center [237, 72] width 33 height 19
type input "*****"
click at [229, 57] on div at bounding box center [229, 59] width 15 height 7
click at [263, 71] on input "*****" at bounding box center [272, 72] width 33 height 19
type input "*****"
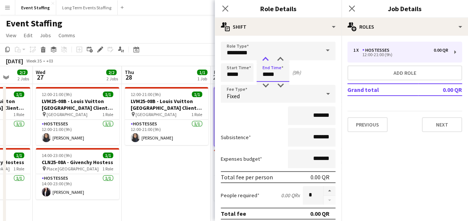
click at [262, 60] on div at bounding box center [265, 59] width 15 height 7
click at [277, 117] on div "*******" at bounding box center [278, 115] width 115 height 19
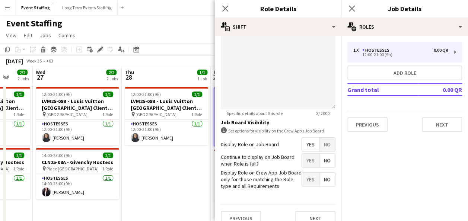
scroll to position [246, 0]
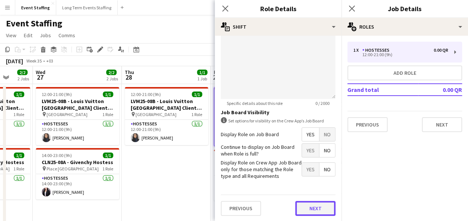
click at [310, 204] on button "Next" at bounding box center [315, 208] width 40 height 15
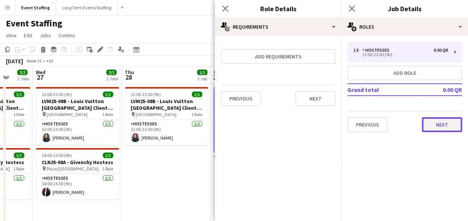
click at [449, 129] on button "Next" at bounding box center [442, 124] width 40 height 15
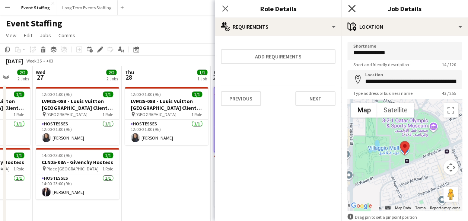
click at [348, 9] on icon "Close pop-in" at bounding box center [351, 8] width 7 height 7
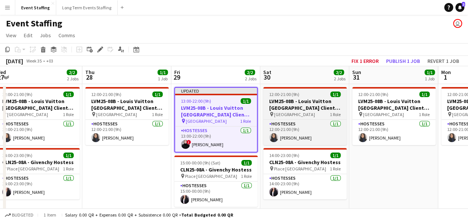
drag, startPoint x: 376, startPoint y: 113, endPoint x: 167, endPoint y: 116, distance: 208.9
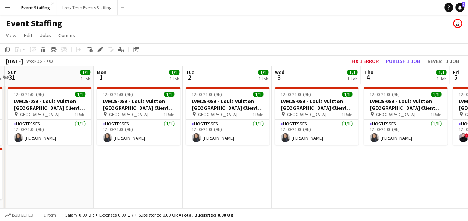
drag, startPoint x: 350, startPoint y: 141, endPoint x: 183, endPoint y: 134, distance: 167.3
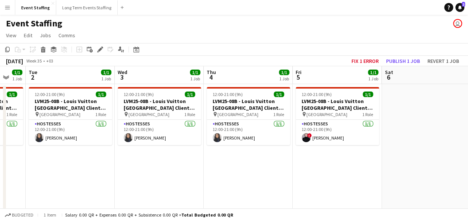
drag, startPoint x: 272, startPoint y: 168, endPoint x: 269, endPoint y: 162, distance: 7.0
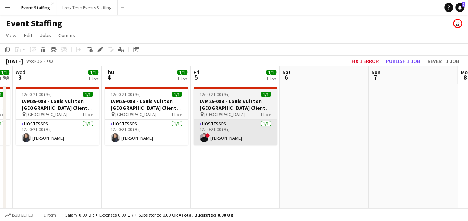
drag, startPoint x: 340, startPoint y: 170, endPoint x: 239, endPoint y: 132, distance: 108.3
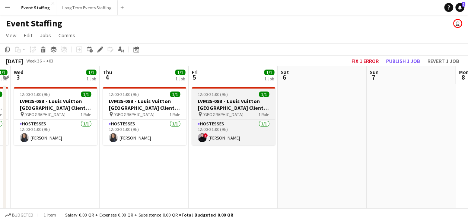
click at [231, 107] on h3 "LVM25-08B - Louis Vuitton [GEOGRAPHIC_DATA] Client Advisor" at bounding box center [233, 104] width 83 height 13
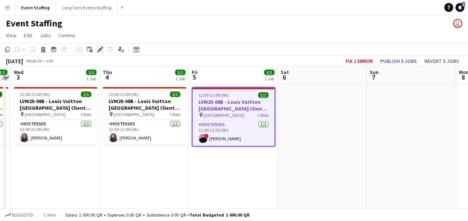
click at [98, 48] on icon "Edit" at bounding box center [100, 50] width 6 height 6
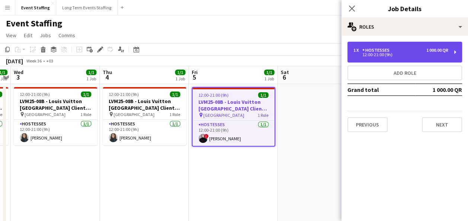
click at [371, 59] on div "1 x Hostesses 1 000.00 QR 12:00-21:00 (9h)" at bounding box center [404, 52] width 115 height 21
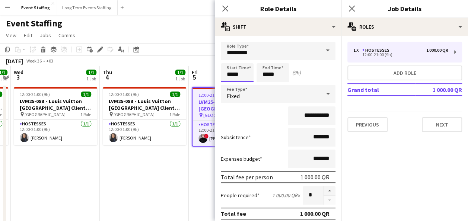
click at [226, 72] on input "*****" at bounding box center [237, 72] width 33 height 19
type input "*****"
click at [229, 60] on div at bounding box center [229, 59] width 15 height 7
click at [261, 76] on input "*****" at bounding box center [272, 72] width 33 height 19
type input "*****"
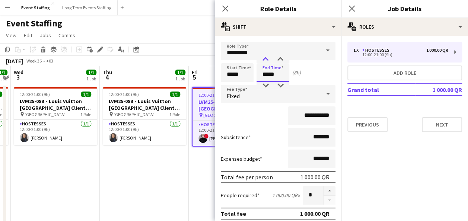
click at [261, 61] on div at bounding box center [265, 59] width 15 height 7
click at [320, 73] on div "Start Time ***** End Time ***** (9h)" at bounding box center [278, 72] width 115 height 19
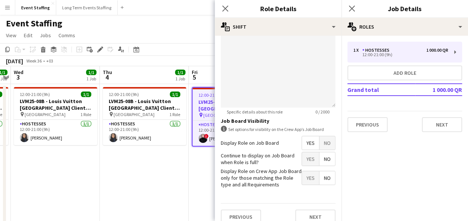
scroll to position [246, 0]
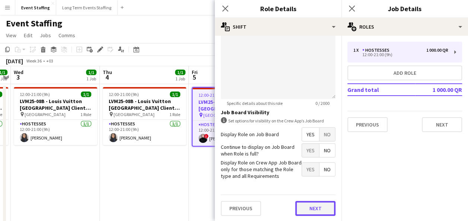
click at [311, 203] on button "Next" at bounding box center [315, 208] width 40 height 15
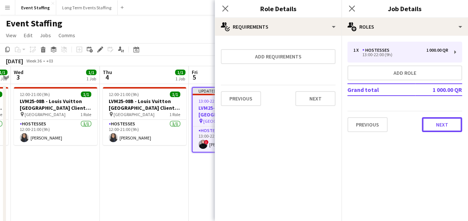
drag, startPoint x: 455, startPoint y: 122, endPoint x: 434, endPoint y: 118, distance: 21.2
click at [455, 122] on button "Next" at bounding box center [442, 124] width 40 height 15
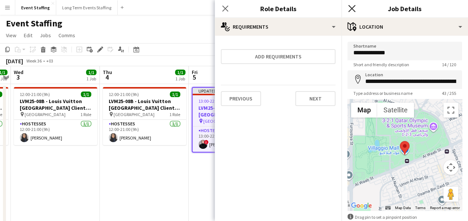
click at [353, 8] on icon "Close pop-in" at bounding box center [351, 8] width 7 height 7
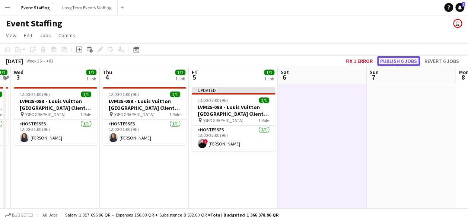
click at [406, 60] on button "Publish 6 jobs" at bounding box center [398, 61] width 43 height 10
